Goal: Transaction & Acquisition: Purchase product/service

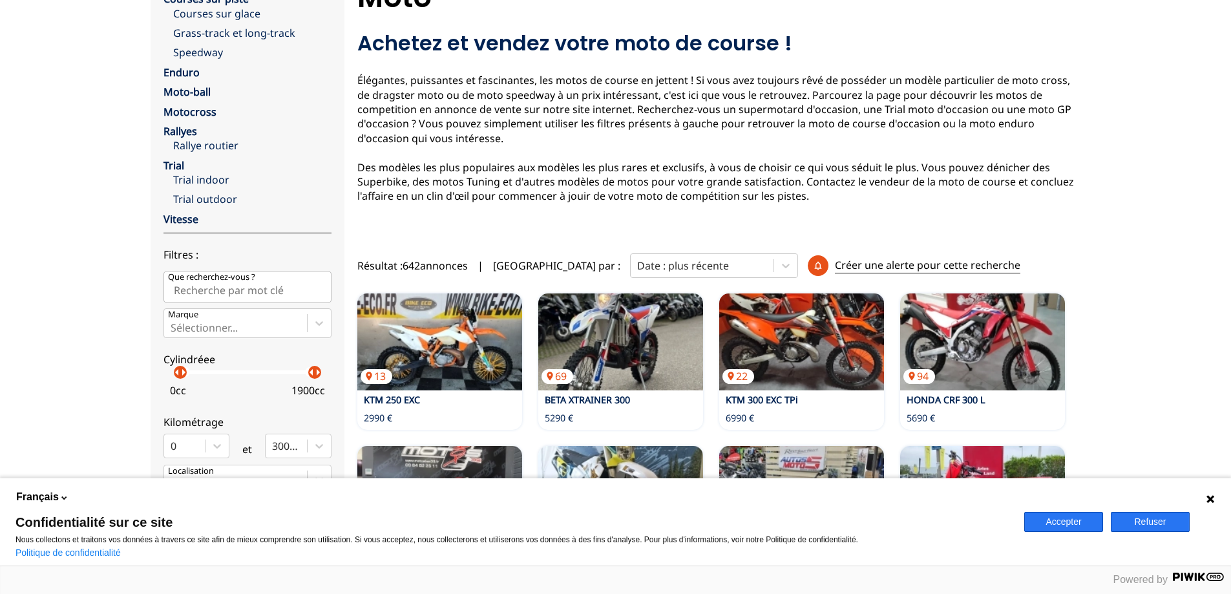
scroll to position [129, 0]
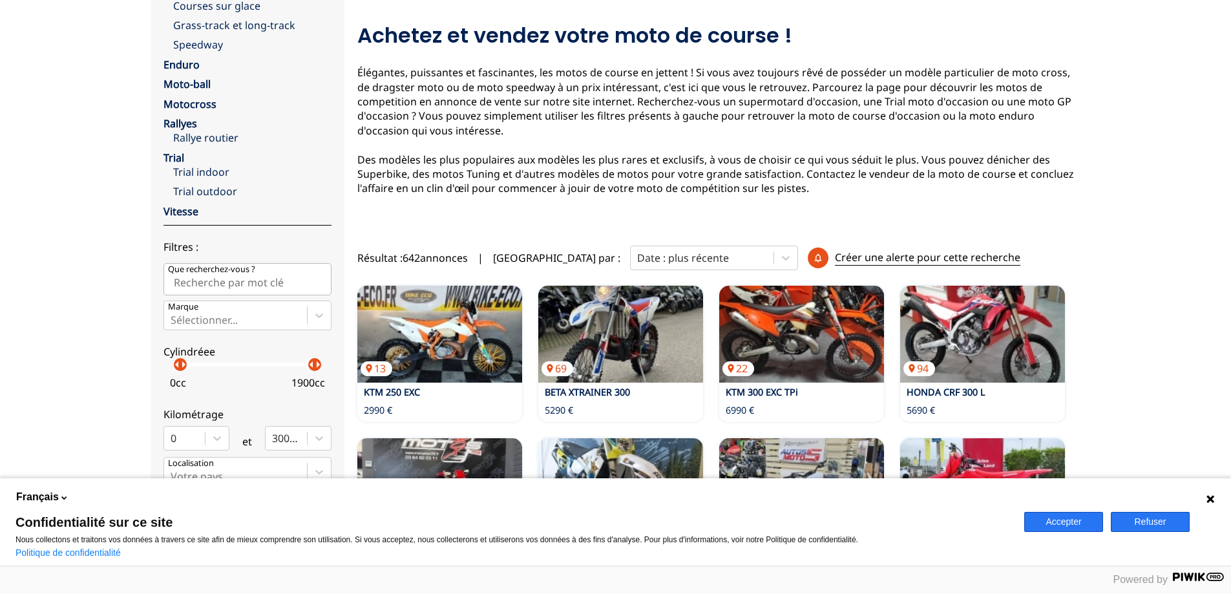
click at [190, 287] on input "Que recherchez-vous ?" at bounding box center [247, 279] width 168 height 32
type input "500 cr"
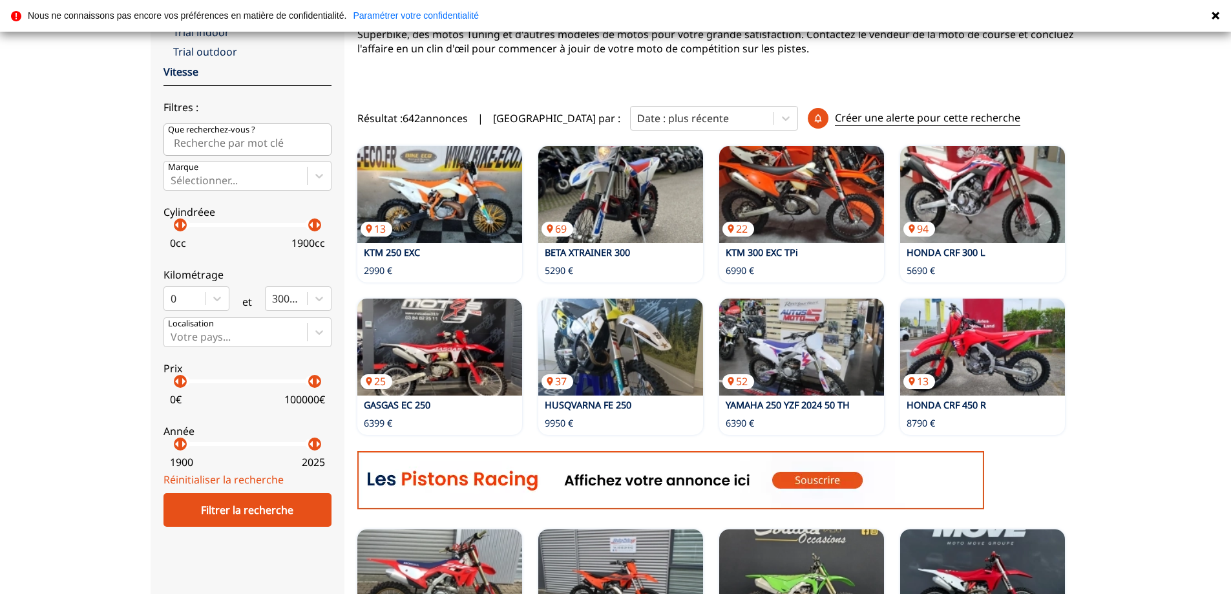
scroll to position [194, 0]
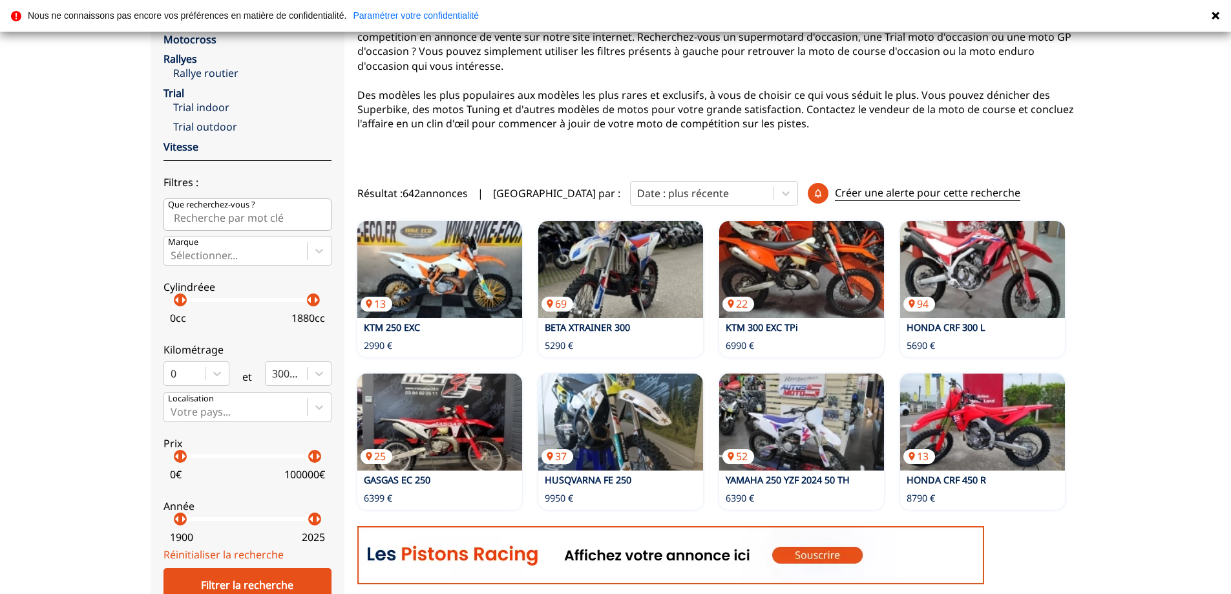
click at [313, 302] on p "arrow_right" at bounding box center [316, 300] width 16 height 16
drag, startPoint x: 314, startPoint y: 304, endPoint x: 216, endPoint y: 306, distance: 98.2
click at [216, 306] on p "arrow_right" at bounding box center [219, 300] width 16 height 16
drag, startPoint x: 182, startPoint y: 302, endPoint x: 214, endPoint y: 302, distance: 32.3
click at [214, 302] on p "arrow_right" at bounding box center [217, 300] width 16 height 16
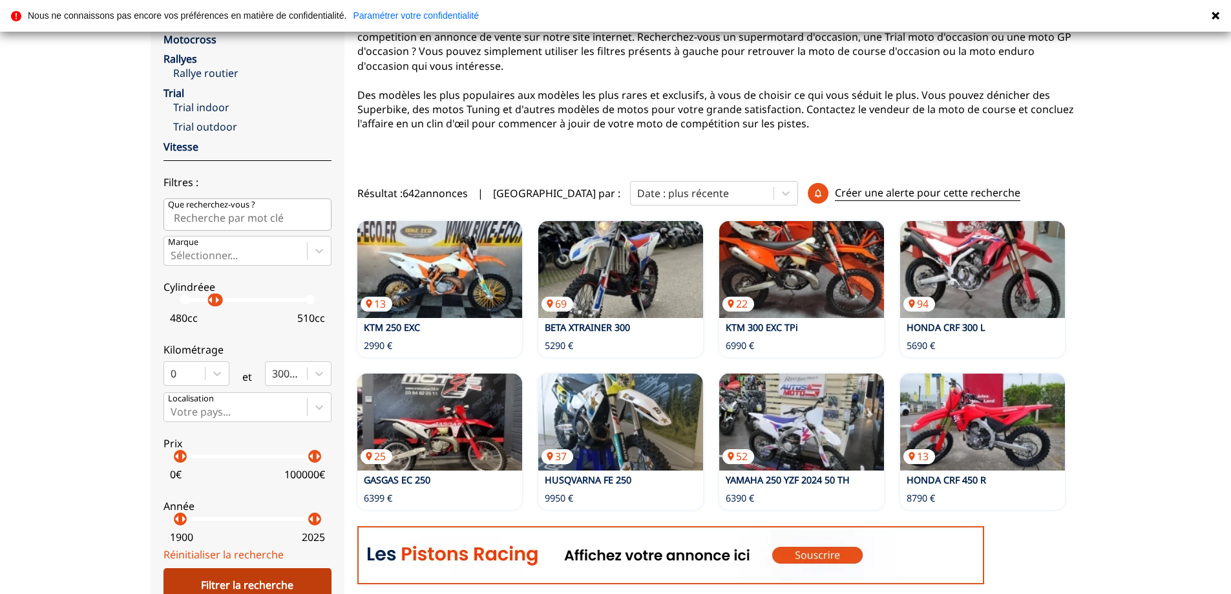
click at [278, 578] on div "Filtrer la recherche" at bounding box center [247, 585] width 168 height 34
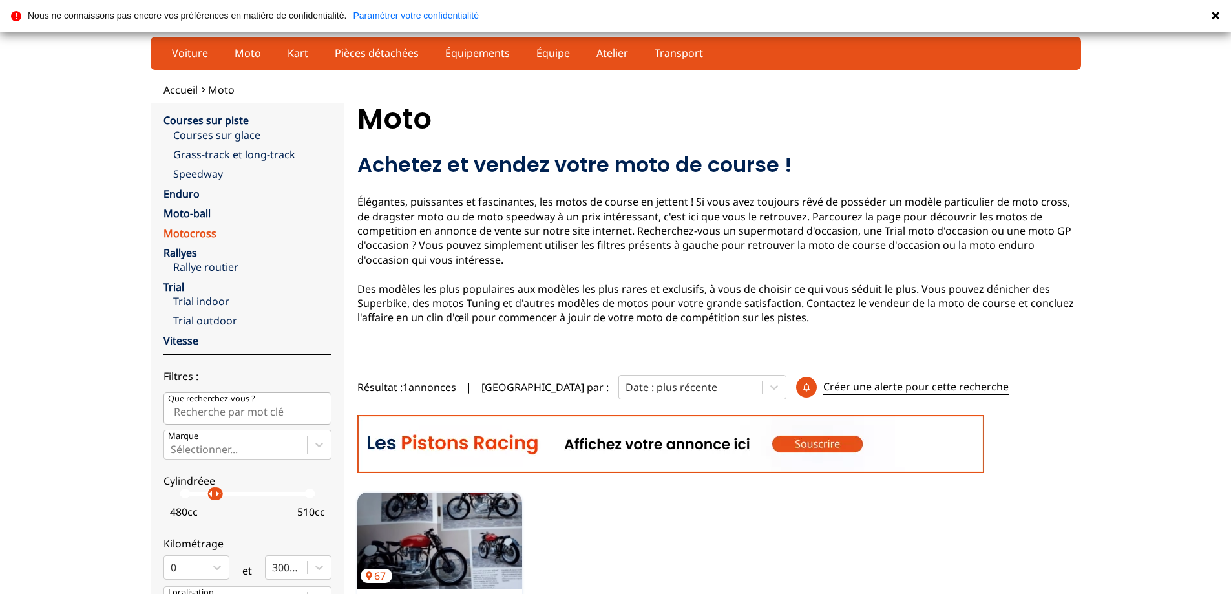
click at [202, 235] on link "Motocross" at bounding box center [189, 233] width 53 height 14
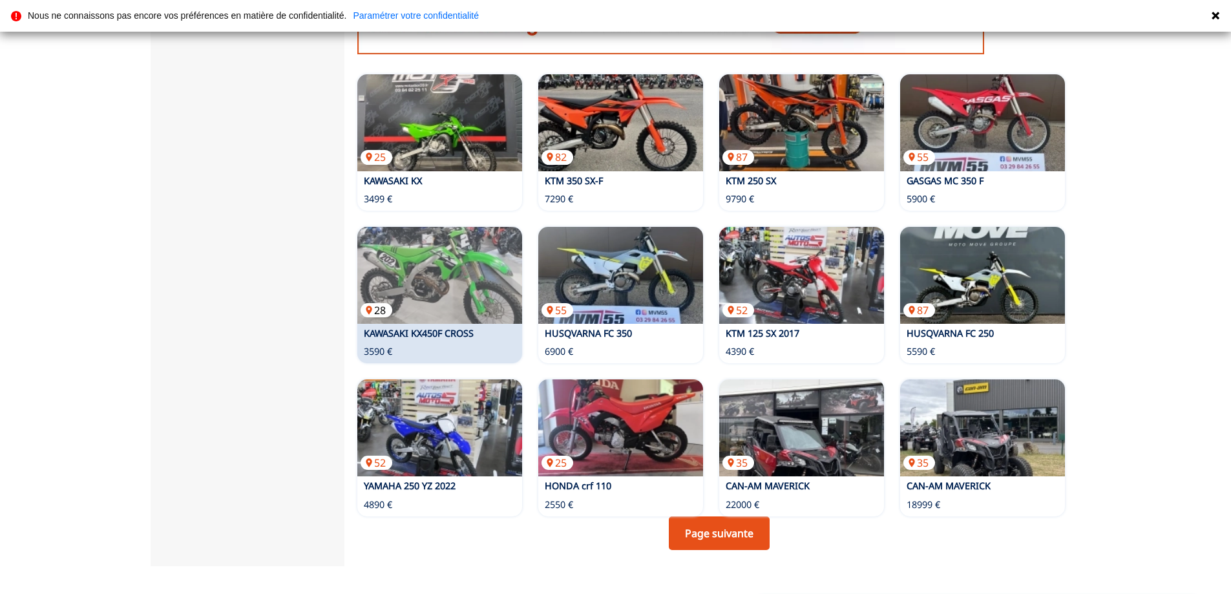
scroll to position [646, 0]
